Goal: Task Accomplishment & Management: Use online tool/utility

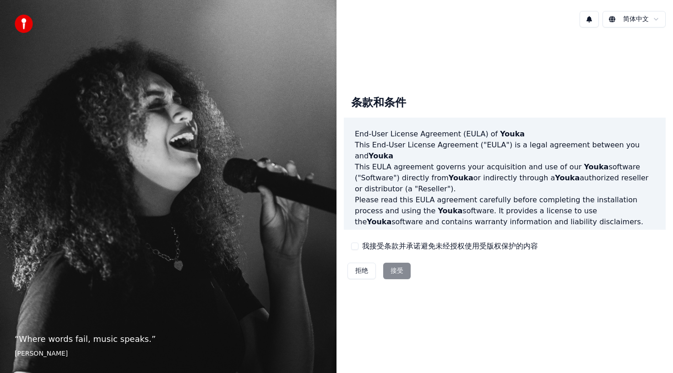
click at [356, 243] on button "我接受条款并承诺避免未经授权使用受版权保护的内容" at bounding box center [354, 246] width 7 height 7
click at [397, 272] on button "接受" at bounding box center [396, 271] width 27 height 16
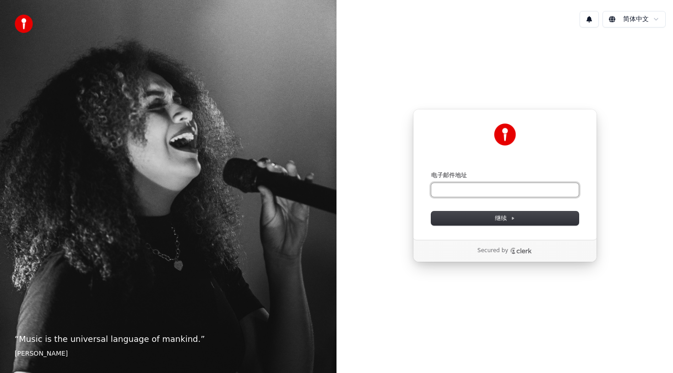
click at [462, 191] on input "电子邮件地址" at bounding box center [504, 190] width 147 height 14
type input "*"
click at [500, 217] on span "继续" at bounding box center [505, 218] width 20 height 8
type input "**********"
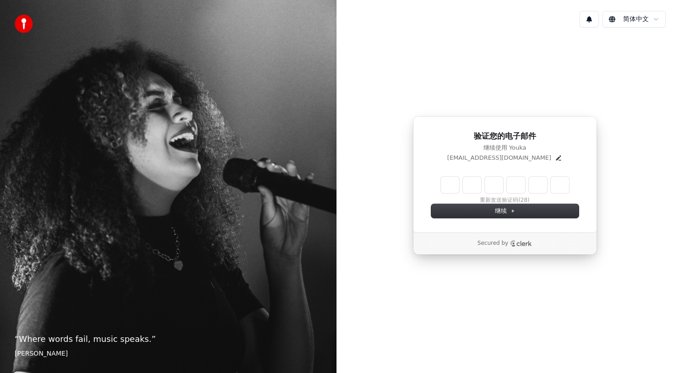
click at [453, 188] on input "Enter verification code" at bounding box center [505, 185] width 128 height 16
type input "******"
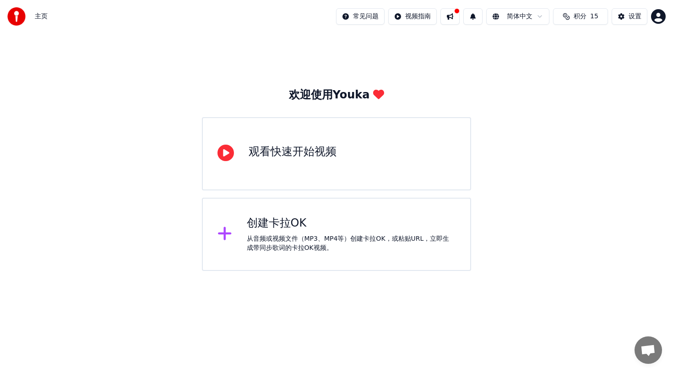
click at [423, 235] on div "从音频或视频文件（MP3、MP4等）创建卡拉OK，或粘贴URL，立即生成带同步歌词的卡拉OK视频。" at bounding box center [351, 243] width 209 height 18
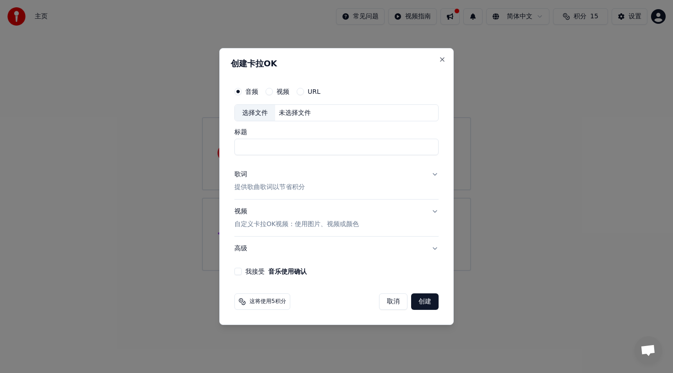
click at [258, 109] on div "选择文件" at bounding box center [255, 113] width 40 height 16
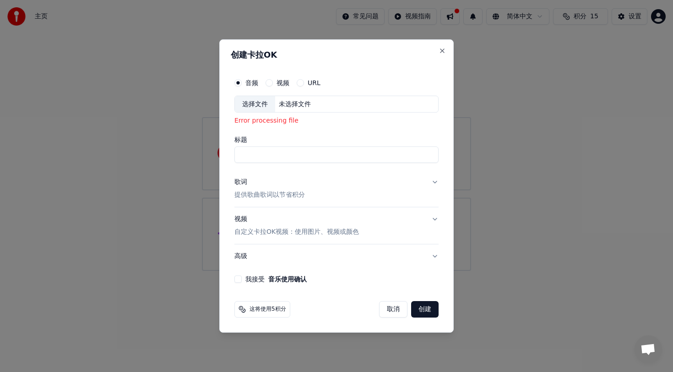
click at [285, 121] on div "Error processing file" at bounding box center [336, 121] width 204 height 9
click at [442, 49] on button "Close" at bounding box center [442, 50] width 7 height 7
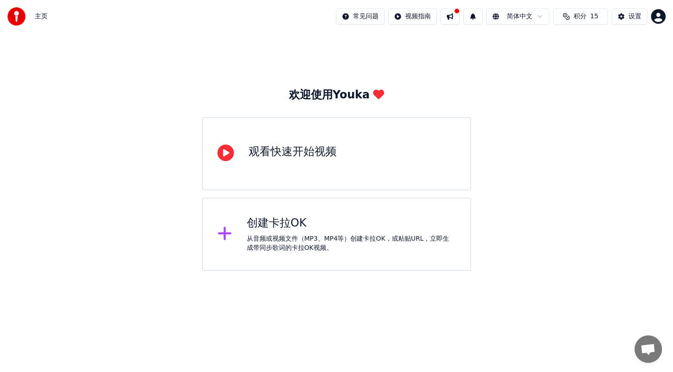
click at [345, 228] on div "创建卡拉OK" at bounding box center [351, 223] width 209 height 15
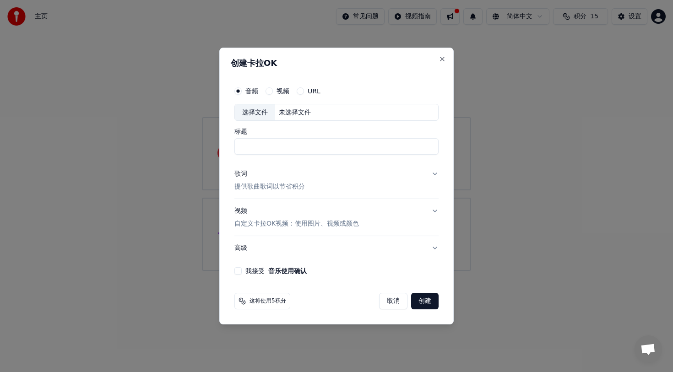
click at [258, 112] on div "选择文件" at bounding box center [255, 112] width 40 height 16
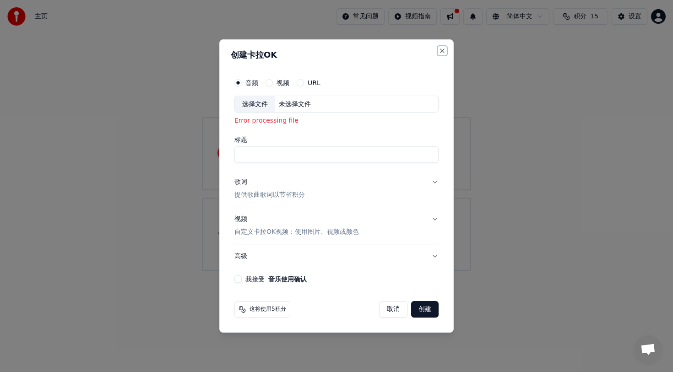
click at [442, 50] on button "Close" at bounding box center [442, 50] width 7 height 7
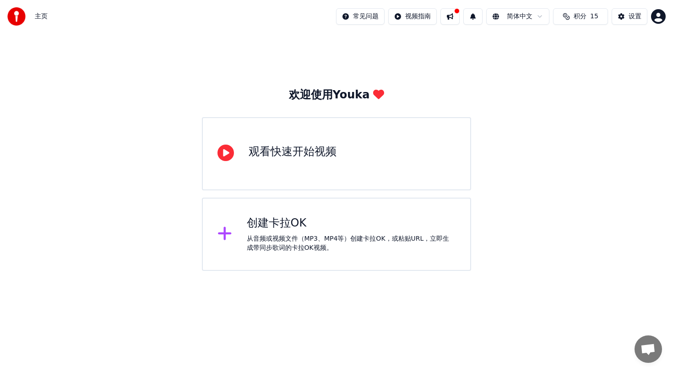
click at [234, 233] on div at bounding box center [229, 234] width 22 height 18
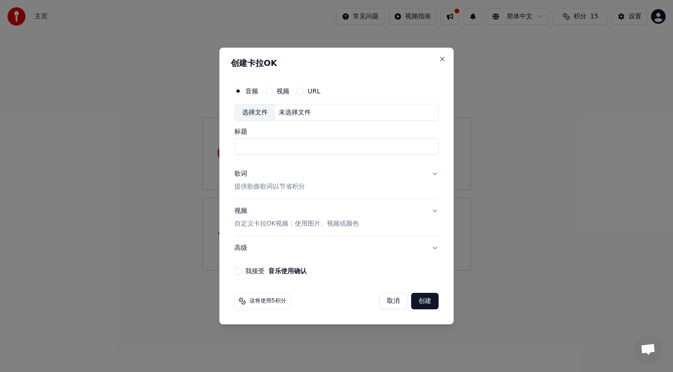
click at [251, 111] on div "选择文件" at bounding box center [255, 112] width 40 height 16
type input "**********"
click at [339, 185] on button "歌词 提供歌曲歌词以节省积分" at bounding box center [336, 181] width 204 height 37
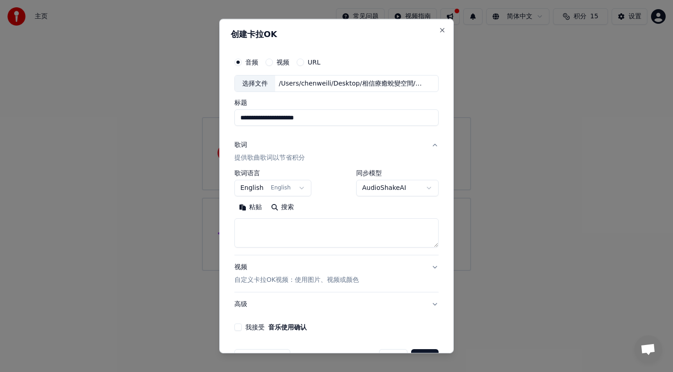
click at [298, 187] on body "**********" at bounding box center [336, 135] width 673 height 271
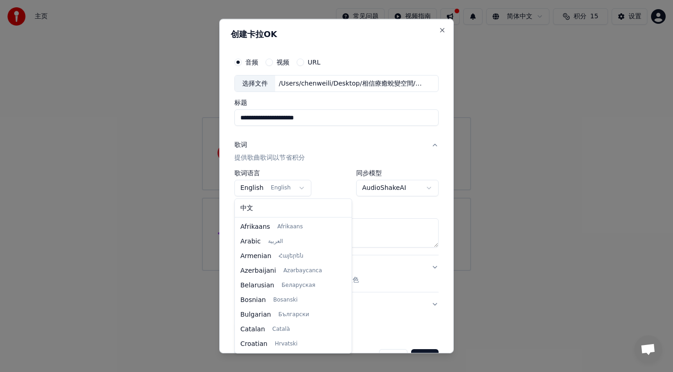
scroll to position [59, 0]
select select "**"
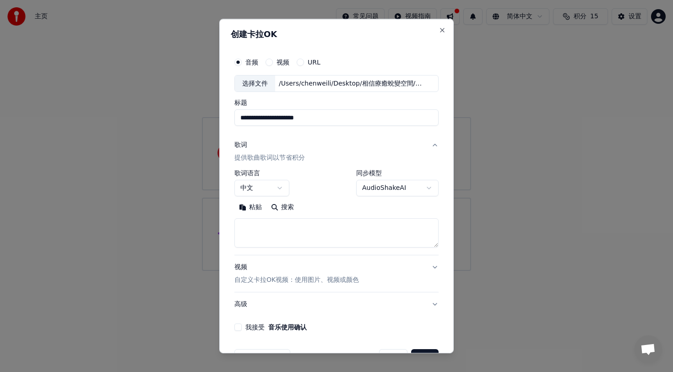
click at [272, 230] on textarea at bounding box center [336, 233] width 204 height 29
paste textarea "**********"
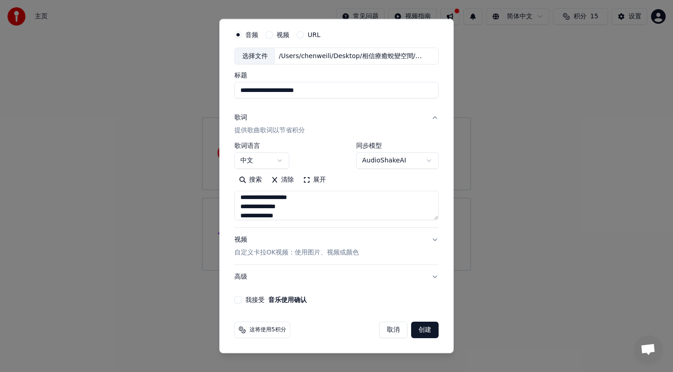
type textarea "**********"
click at [433, 278] on button "高级" at bounding box center [336, 278] width 204 height 24
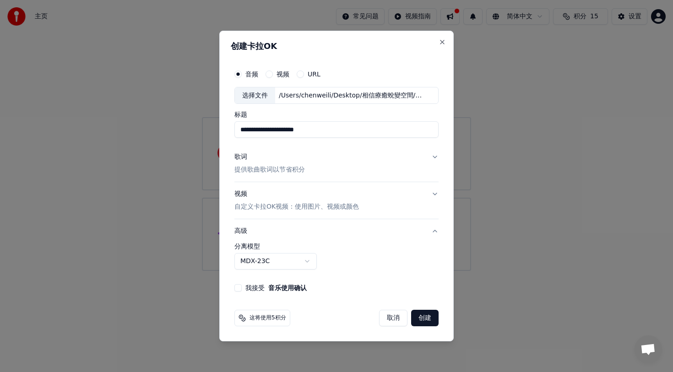
click at [311, 260] on body "**********" at bounding box center [336, 135] width 673 height 271
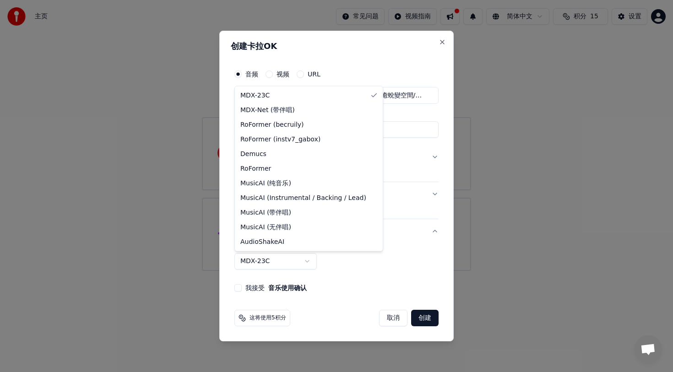
click at [311, 260] on body "**********" at bounding box center [336, 135] width 673 height 271
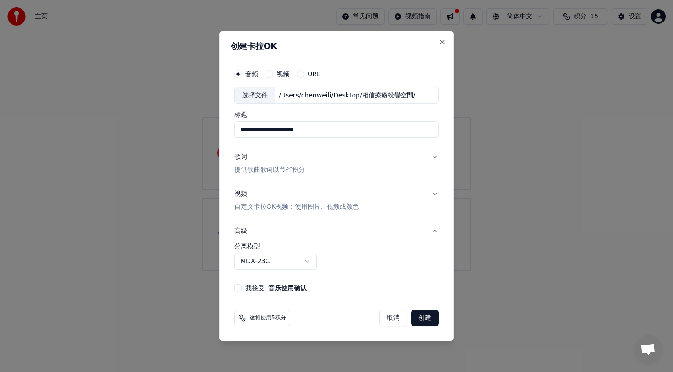
click at [435, 232] on button "高级" at bounding box center [336, 231] width 204 height 24
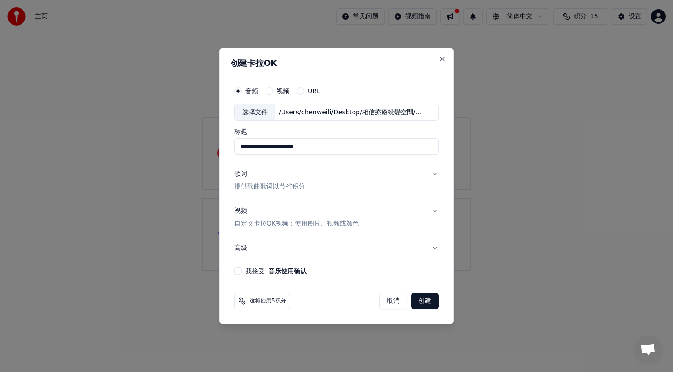
click at [436, 248] on button "高级" at bounding box center [336, 248] width 204 height 24
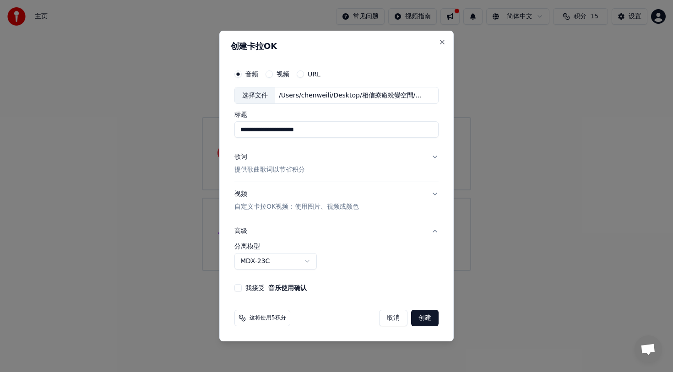
click at [291, 262] on body "**********" at bounding box center [336, 135] width 673 height 271
click at [349, 271] on body "**********" at bounding box center [336, 135] width 673 height 271
click at [238, 287] on button "我接受 音乐使用确认" at bounding box center [237, 287] width 7 height 7
click at [429, 322] on button "创建" at bounding box center [424, 318] width 27 height 16
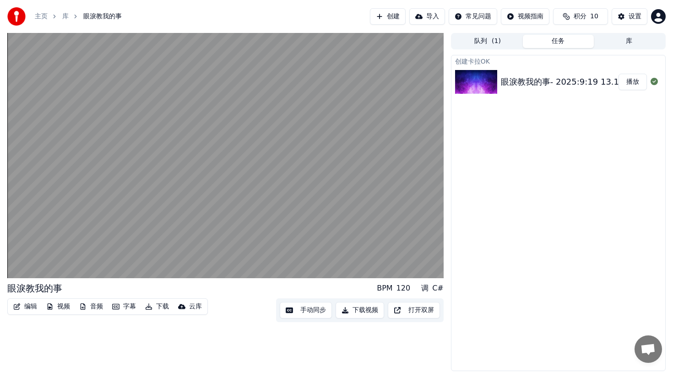
click at [631, 81] on button "播放" at bounding box center [633, 82] width 28 height 16
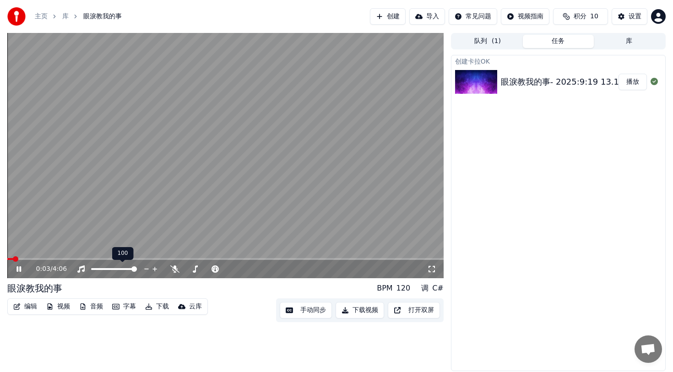
click at [137, 268] on span at bounding box center [133, 269] width 5 height 5
click at [174, 269] on icon at bounding box center [174, 269] width 9 height 7
click at [137, 268] on span at bounding box center [133, 269] width 5 height 5
click at [251, 269] on span at bounding box center [247, 269] width 5 height 5
click at [229, 269] on span at bounding box center [227, 269] width 5 height 5
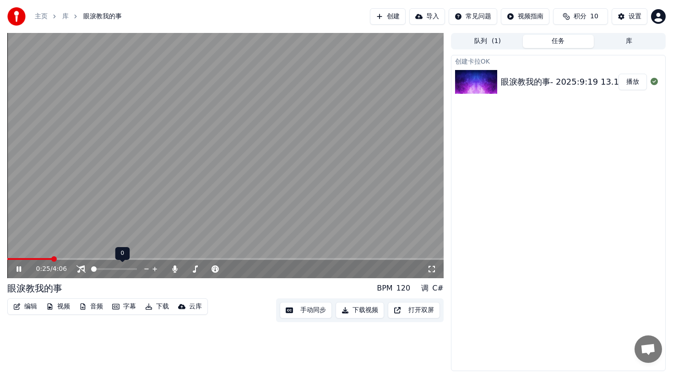
click at [88, 274] on div "0:25 / 4:06" at bounding box center [225, 269] width 436 height 18
click at [137, 269] on span at bounding box center [133, 269] width 5 height 5
click at [196, 269] on span at bounding box center [197, 269] width 5 height 5
click at [133, 16] on div "主页 库 眼淚教我的事 创建 导入 常见问题 视频指南 积分 10 设置" at bounding box center [336, 16] width 673 height 33
click at [66, 19] on link "库" at bounding box center [65, 16] width 6 height 9
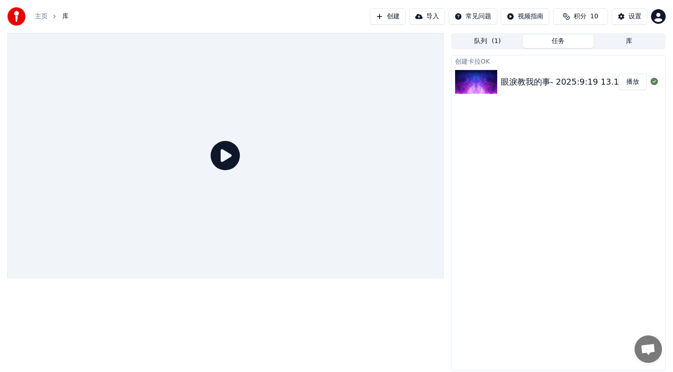
click at [475, 48] on div "队列 ( 1 ) 任务 库" at bounding box center [558, 41] width 215 height 16
click at [477, 42] on button "队列 ( 1 )" at bounding box center [487, 41] width 71 height 13
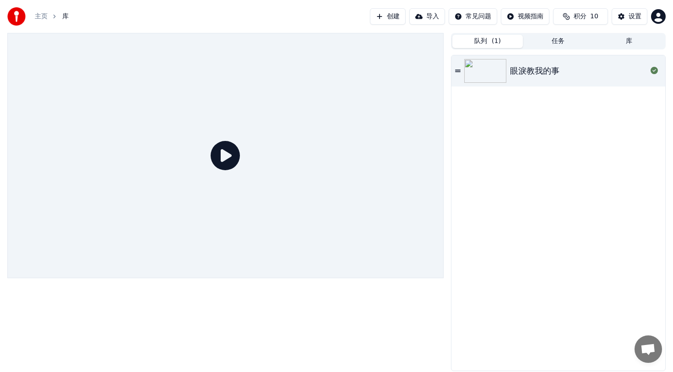
click at [395, 18] on button "创建" at bounding box center [388, 16] width 36 height 16
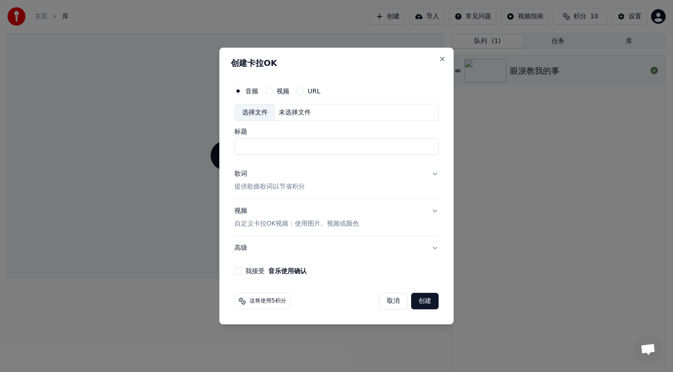
click at [310, 254] on button "高级" at bounding box center [336, 248] width 204 height 24
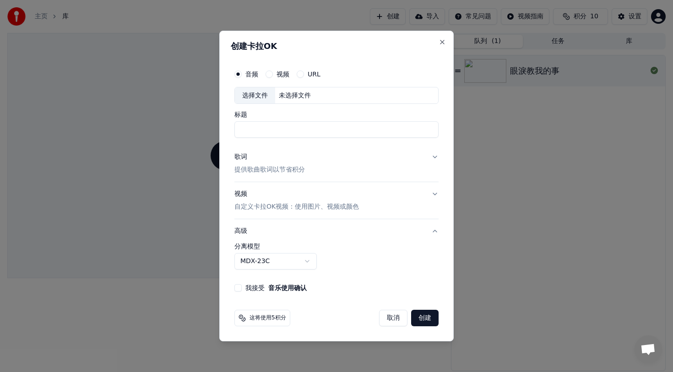
click at [310, 258] on body "**********" at bounding box center [336, 186] width 673 height 372
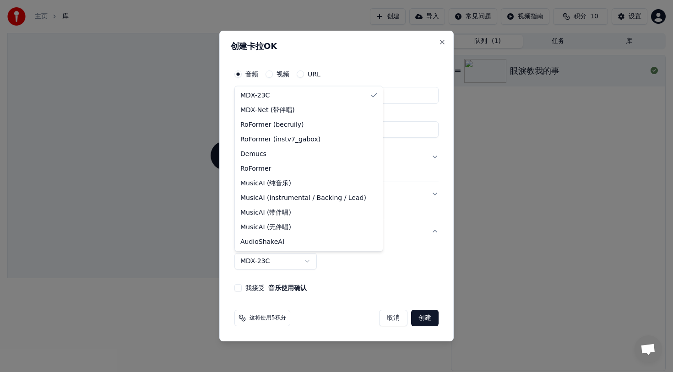
click at [310, 258] on body "**********" at bounding box center [336, 186] width 673 height 372
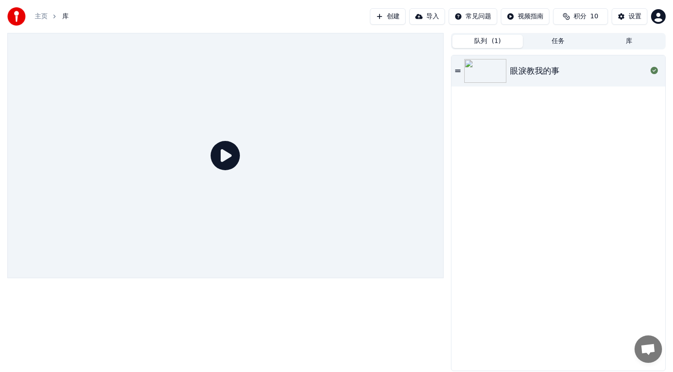
click at [397, 18] on button "创建" at bounding box center [388, 16] width 36 height 16
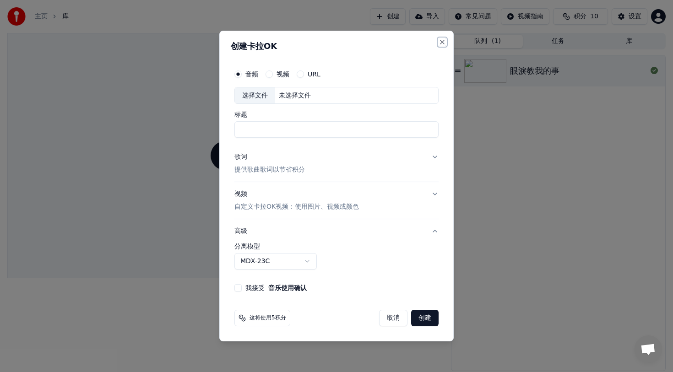
click at [441, 40] on button "Close" at bounding box center [442, 41] width 7 height 7
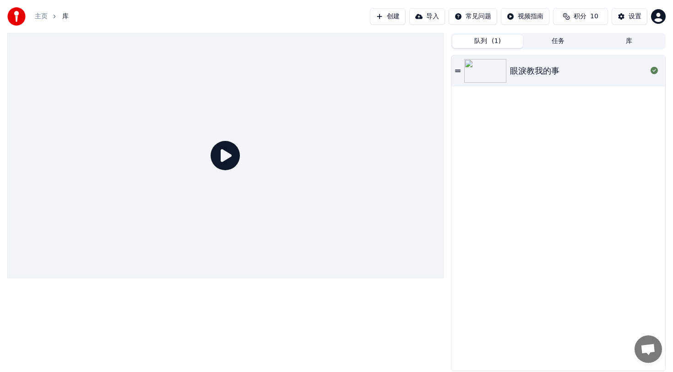
click at [504, 70] on img at bounding box center [485, 71] width 42 height 24
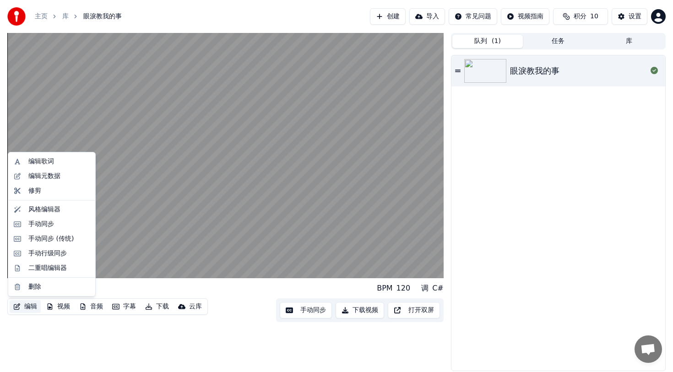
click at [17, 307] on icon "button" at bounding box center [17, 307] width 6 height 6
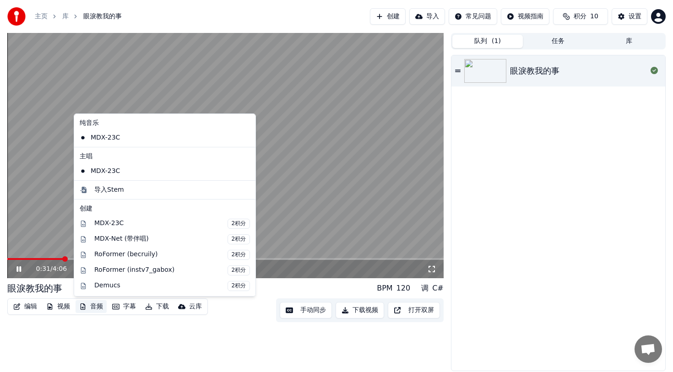
click at [273, 289] on div "眼淚教我的事 BPM 120 调 C#" at bounding box center [225, 288] width 436 height 13
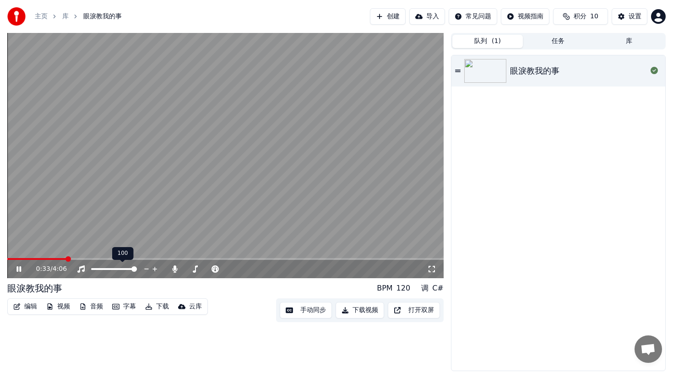
click at [132, 267] on span at bounding box center [133, 269] width 5 height 5
click at [176, 272] on icon at bounding box center [174, 269] width 9 height 7
click at [180, 272] on div at bounding box center [217, 269] width 74 height 9
click at [192, 269] on span at bounding box center [193, 269] width 5 height 5
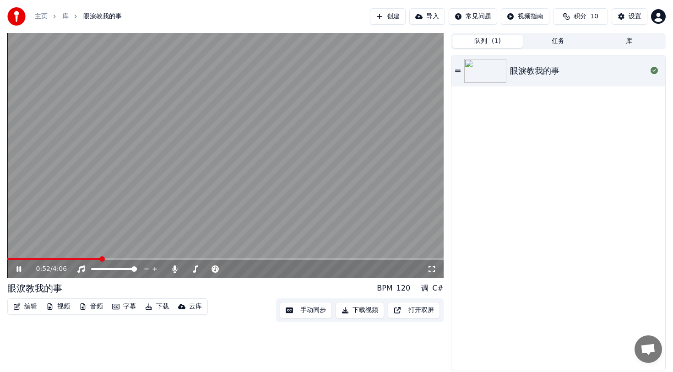
click at [91, 319] on div "编辑 视频 音频 字幕 下载 云库" at bounding box center [107, 311] width 201 height 24
click at [30, 308] on button "编辑" at bounding box center [25, 306] width 31 height 13
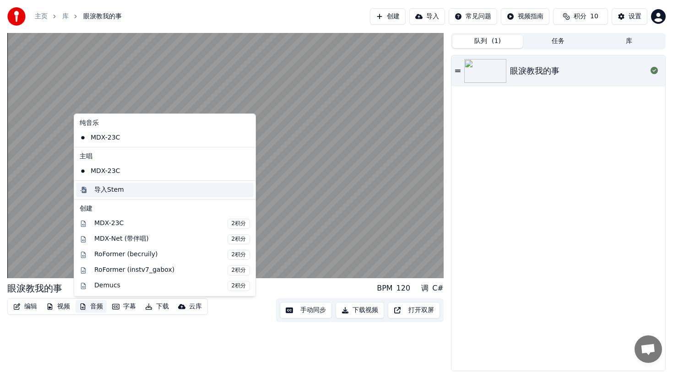
click at [109, 190] on div "导入Stem" at bounding box center [109, 189] width 30 height 9
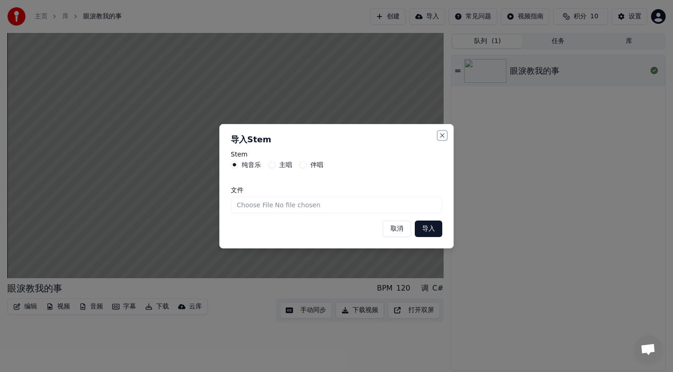
click at [442, 134] on button "Close" at bounding box center [442, 135] width 7 height 7
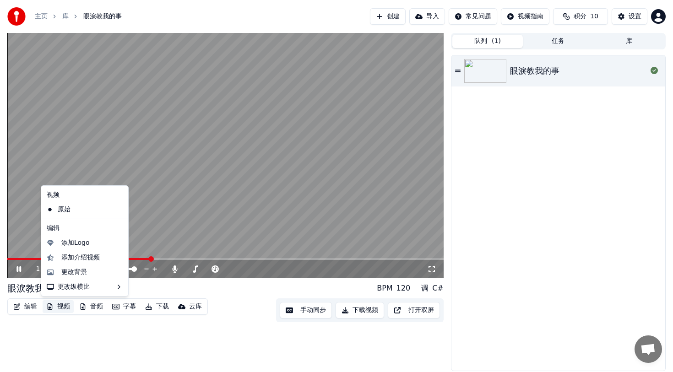
click at [65, 309] on button "视频" at bounding box center [58, 306] width 31 height 13
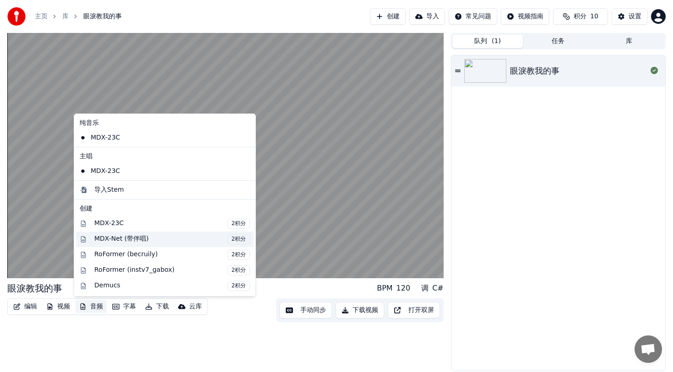
click at [129, 240] on div "MDX-Net (带伴唱) 2积分" at bounding box center [172, 239] width 156 height 10
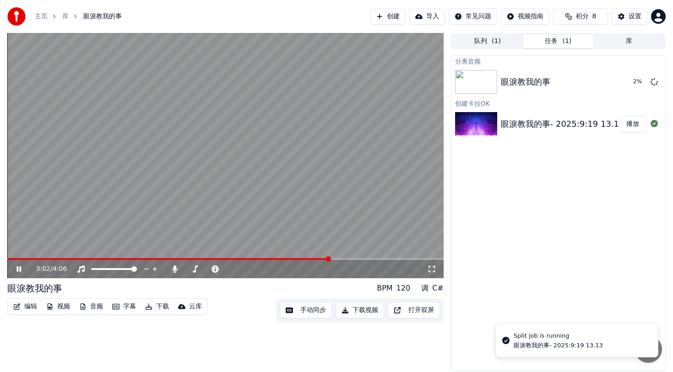
click at [546, 344] on div "眼淚教我的事- 2025:9:19 13.13" at bounding box center [558, 346] width 89 height 8
click at [583, 336] on div "Split job is running" at bounding box center [558, 336] width 89 height 9
click at [17, 272] on icon at bounding box center [26, 269] width 22 height 7
click at [16, 272] on icon at bounding box center [26, 269] width 22 height 7
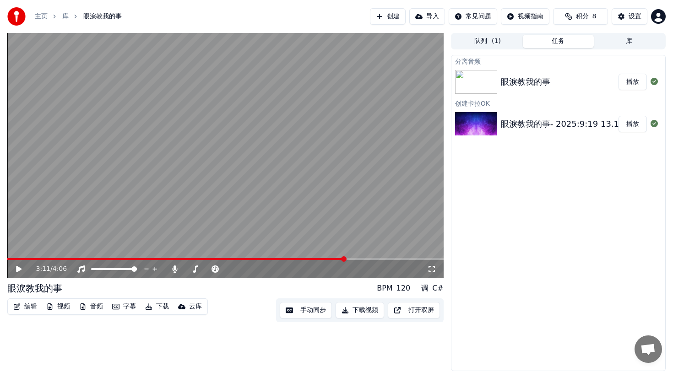
click at [628, 84] on button "播放" at bounding box center [633, 82] width 28 height 16
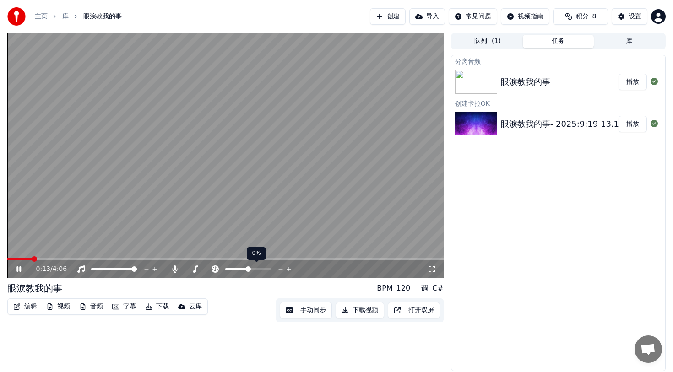
click at [248, 267] on span at bounding box center [247, 269] width 5 height 5
click at [185, 270] on span at bounding box center [187, 269] width 5 height 5
click at [20, 270] on icon at bounding box center [18, 269] width 5 height 5
click at [473, 20] on html "主页 库 眼淚教我的事 创建 导入 常见问题 视频指南 积分 8 设置 0:55 / 4:06 眼淚教我的事 BPM 120 调 C# 编辑 视频 音频 字幕…" at bounding box center [336, 186] width 673 height 372
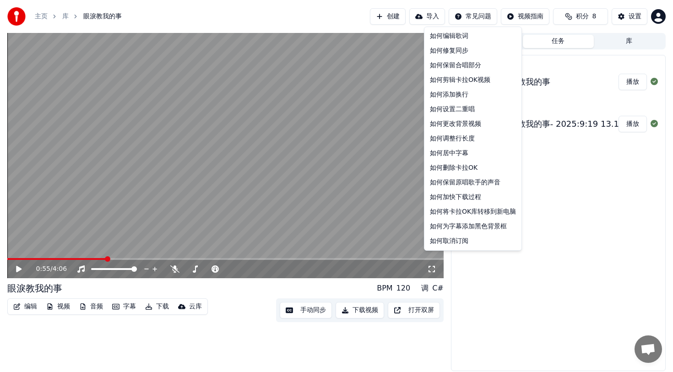
click at [543, 174] on html "主页 库 眼淚教我的事 创建 导入 常见问题 视频指南 积分 8 设置 0:55 / 4:06 眼淚教我的事 BPM 120 调 C# 编辑 视频 音频 字幕…" at bounding box center [336, 186] width 673 height 372
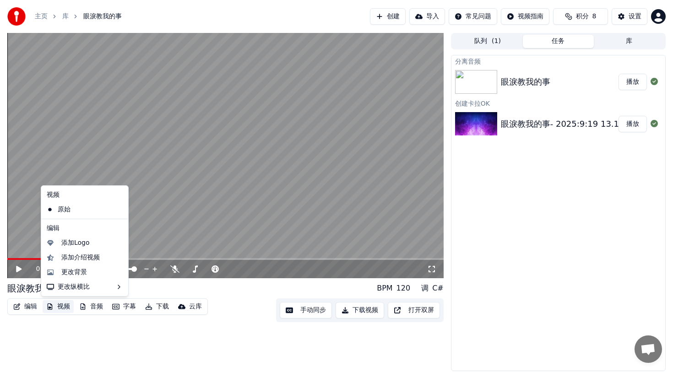
click at [61, 309] on button "视频" at bounding box center [58, 306] width 31 height 13
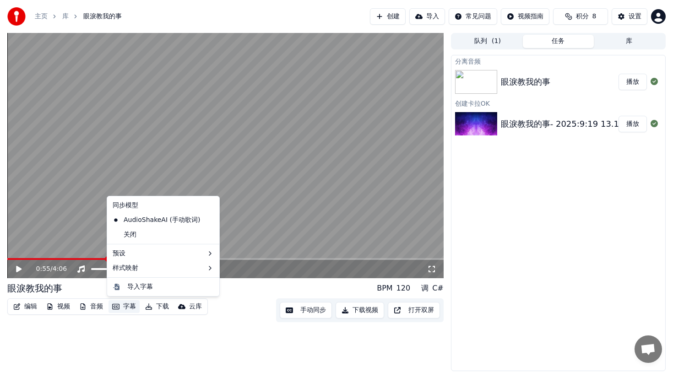
click at [123, 334] on div "0:55 / 4:06 眼淚教我的事 BPM 120 调 C# 编辑 视频 音频 字幕 下载 云库 手动同步 下载视频 打开双屏" at bounding box center [225, 202] width 436 height 338
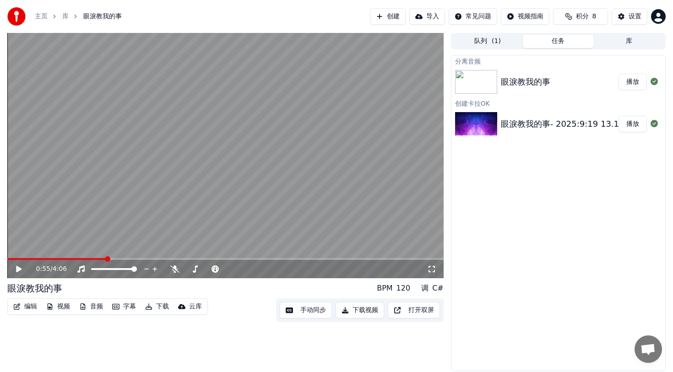
click at [44, 17] on link "主页" at bounding box center [41, 16] width 13 height 9
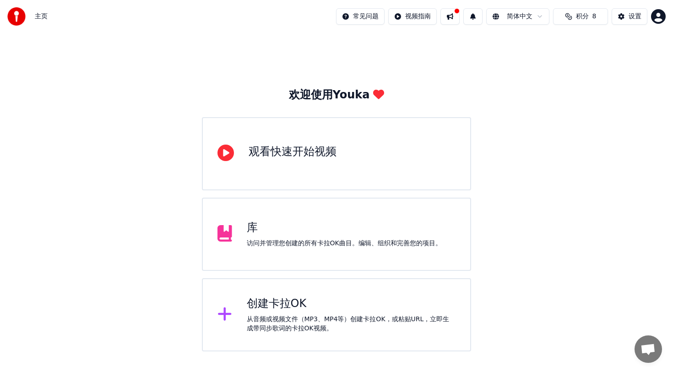
click at [258, 241] on div "访问并管理您创建的所有卡拉OK曲目。编辑、组织和完善您的项目。" at bounding box center [344, 243] width 195 height 9
